Goal: Navigation & Orientation: Find specific page/section

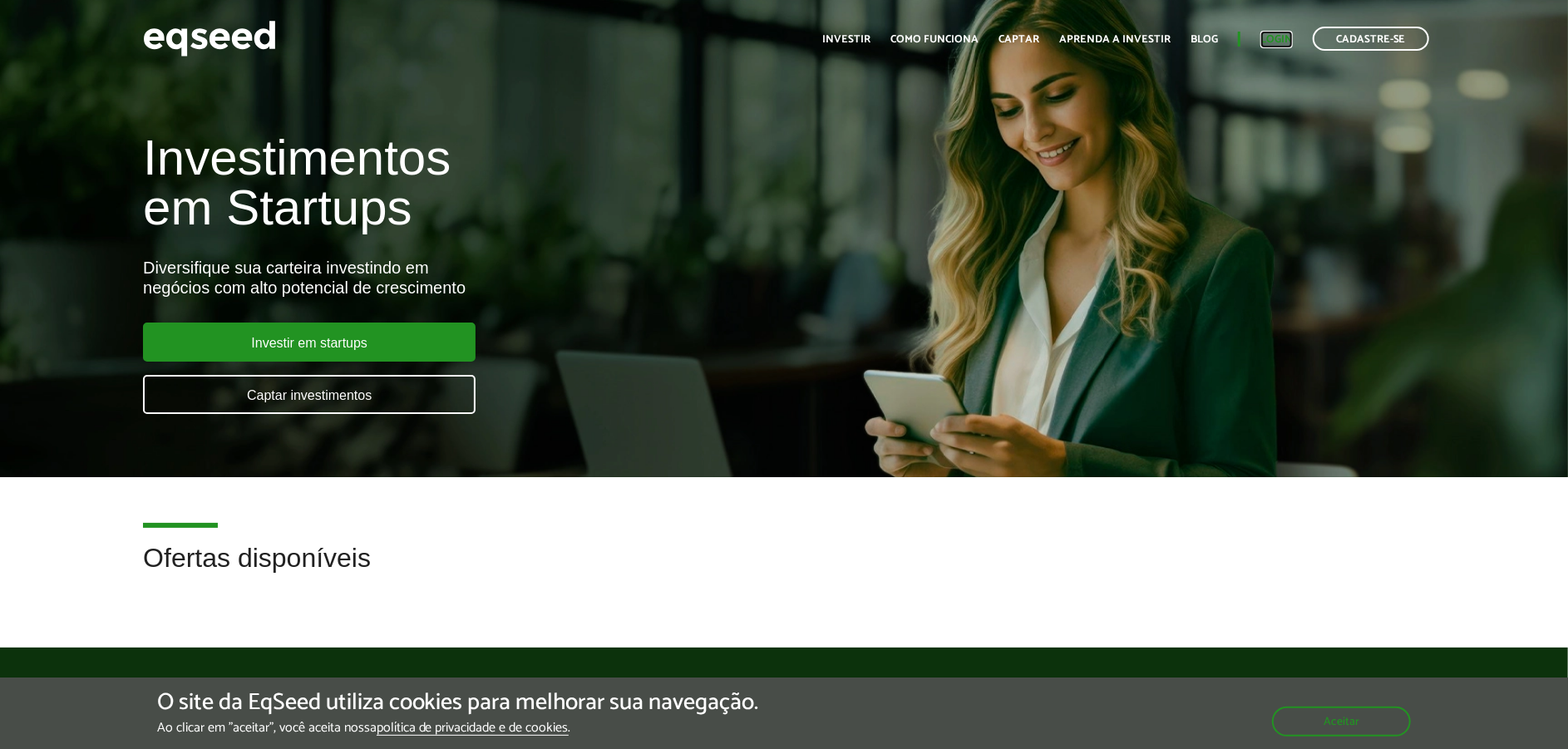
click at [1271, 42] on link "Login" at bounding box center [1277, 39] width 32 height 11
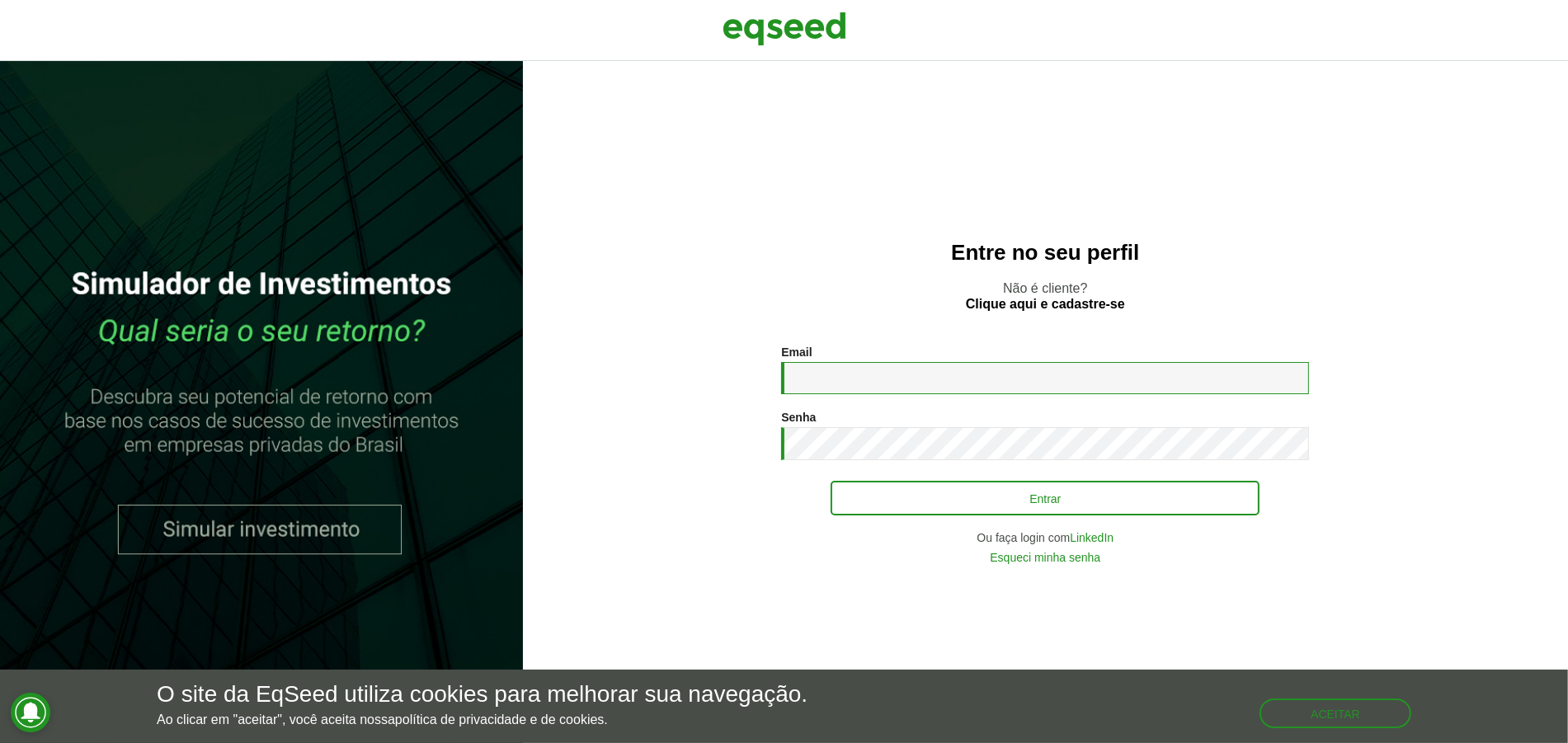
type input "**********"
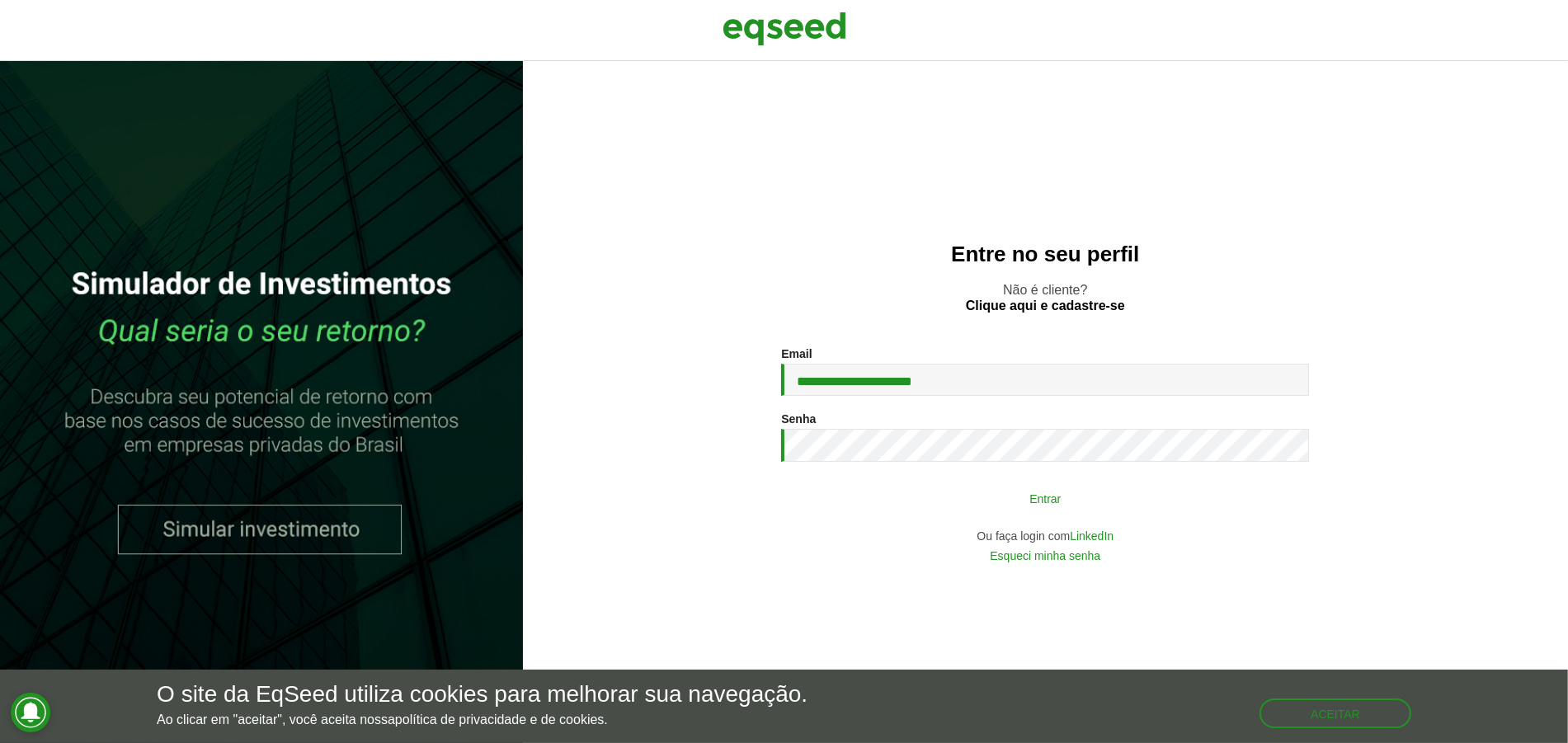
click at [933, 507] on button "Entrar" at bounding box center [1045, 497] width 429 height 31
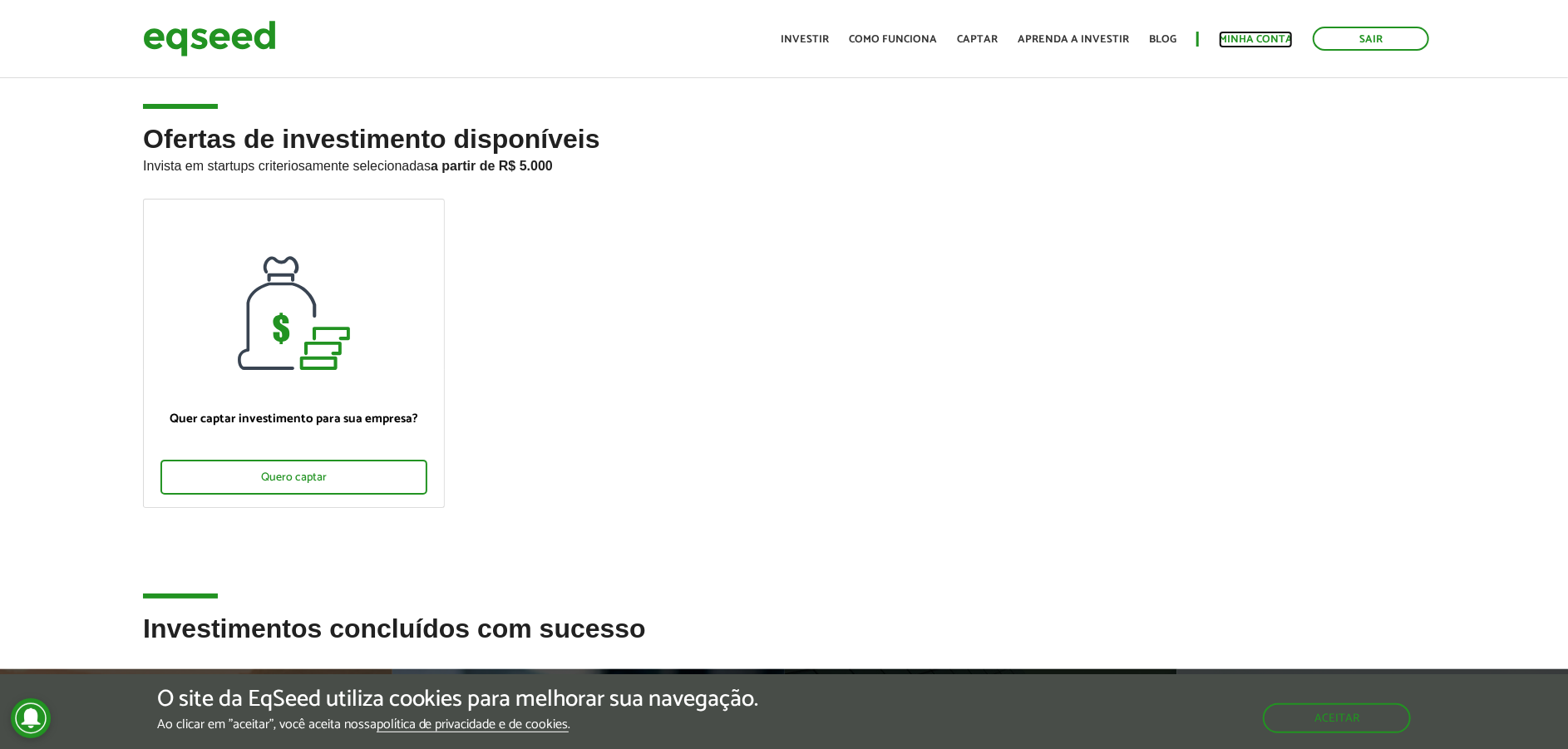
click at [1239, 42] on link "Minha conta" at bounding box center [1255, 39] width 74 height 11
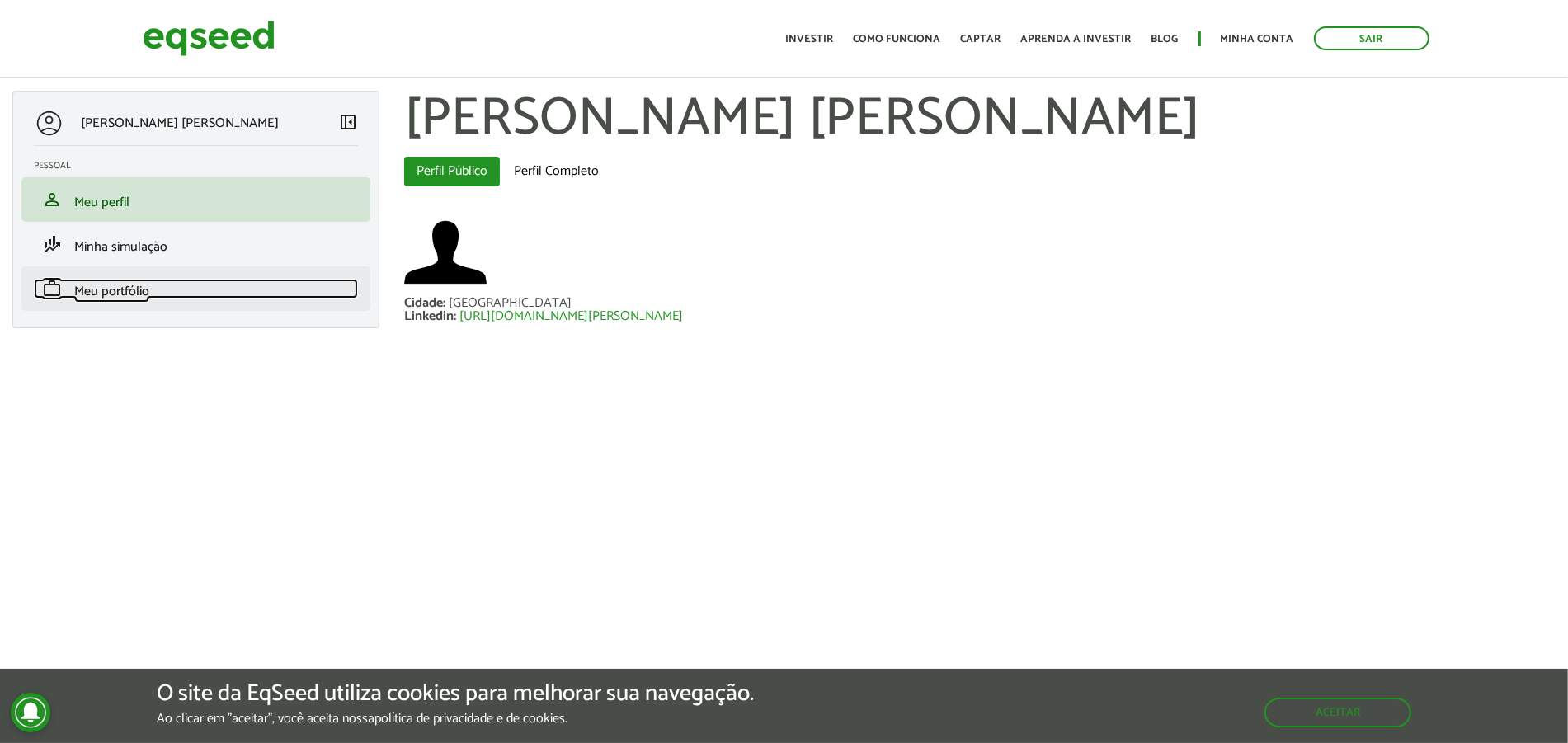
click at [186, 284] on link "work Meu portfólio" at bounding box center [195, 289] width 324 height 19
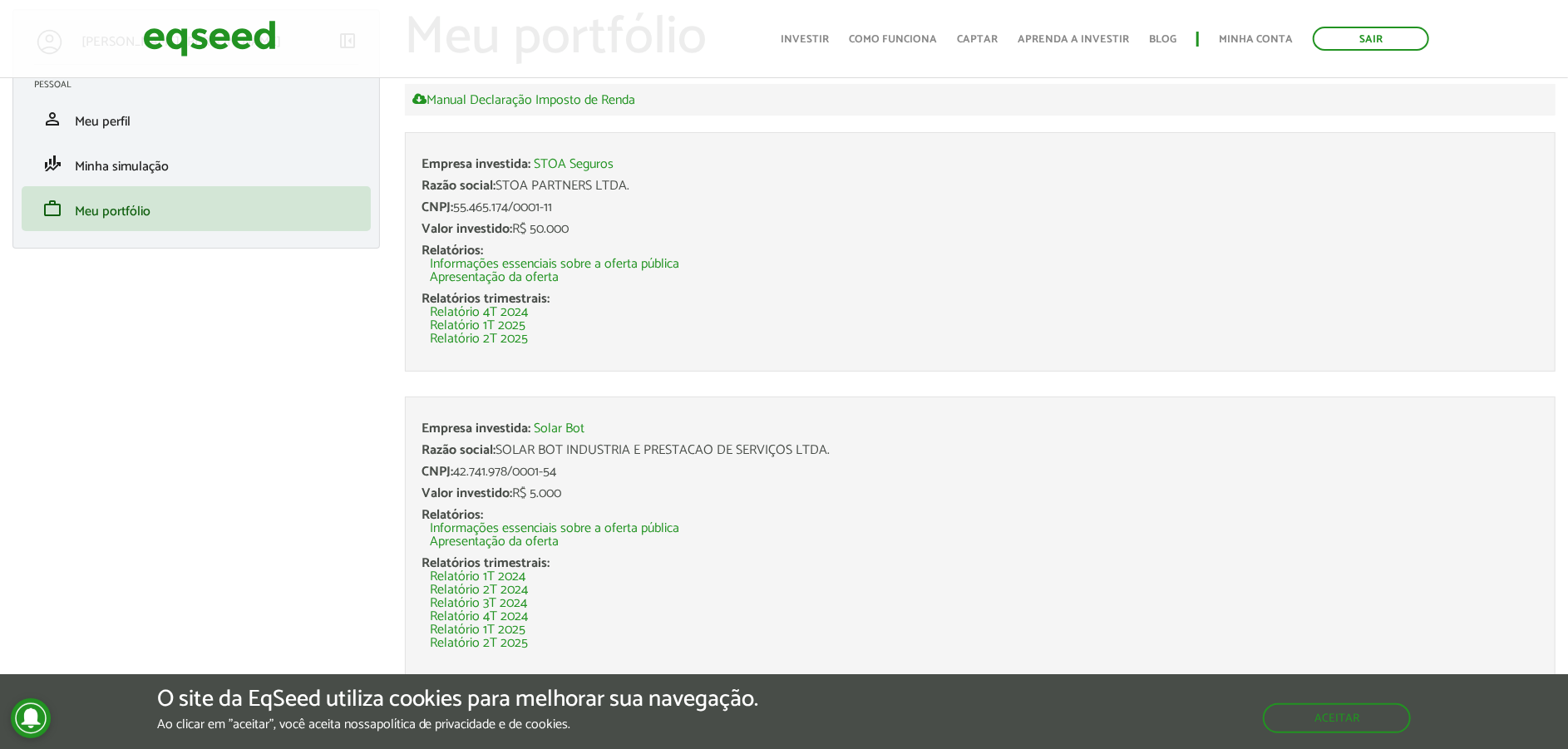
scroll to position [498, 0]
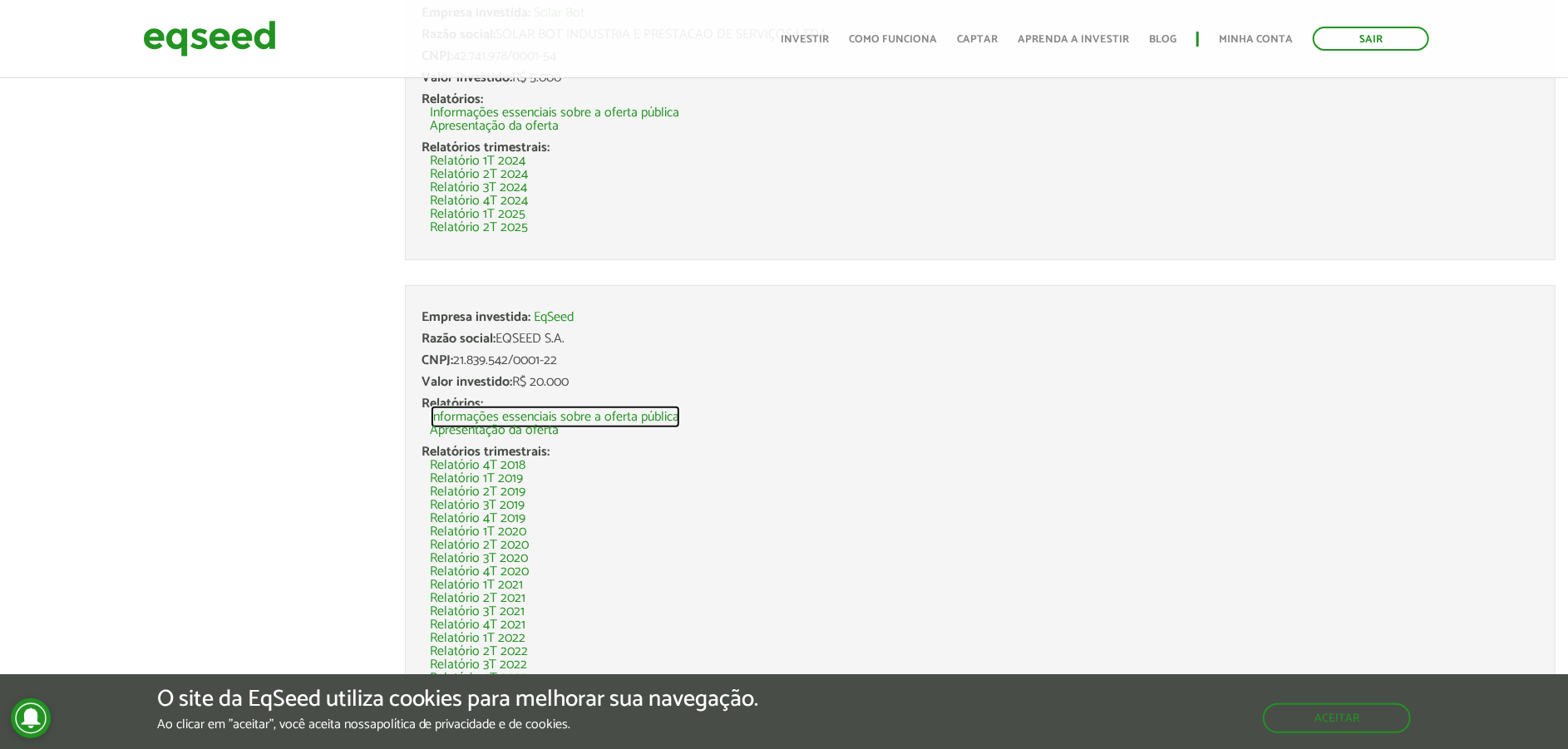
click at [550, 418] on link "Informações essenciais sobre a oferta pública" at bounding box center [556, 417] width 249 height 13
